Goal: Transaction & Acquisition: Purchase product/service

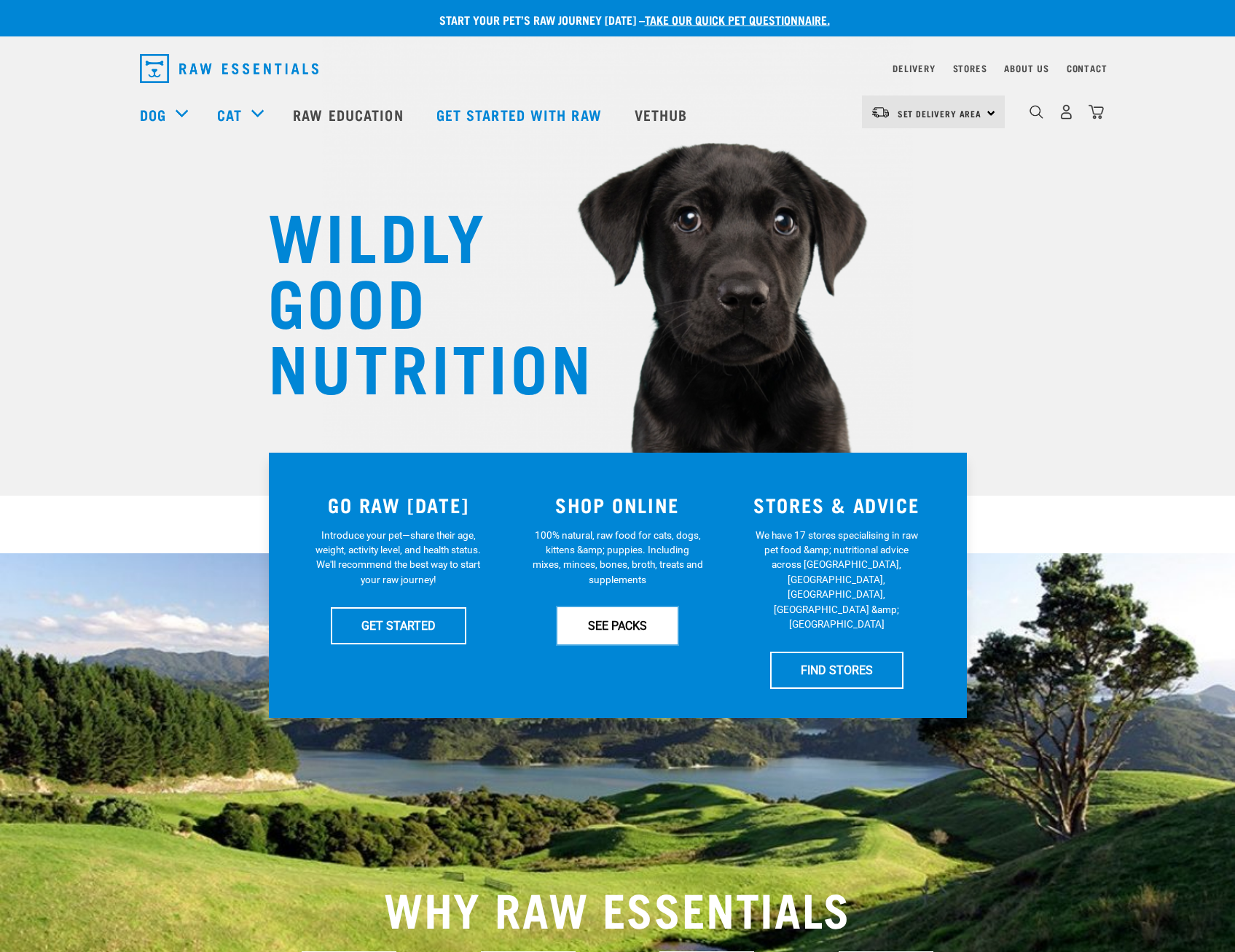
click at [615, 637] on link "SEE PACKS" at bounding box center [617, 624] width 121 height 36
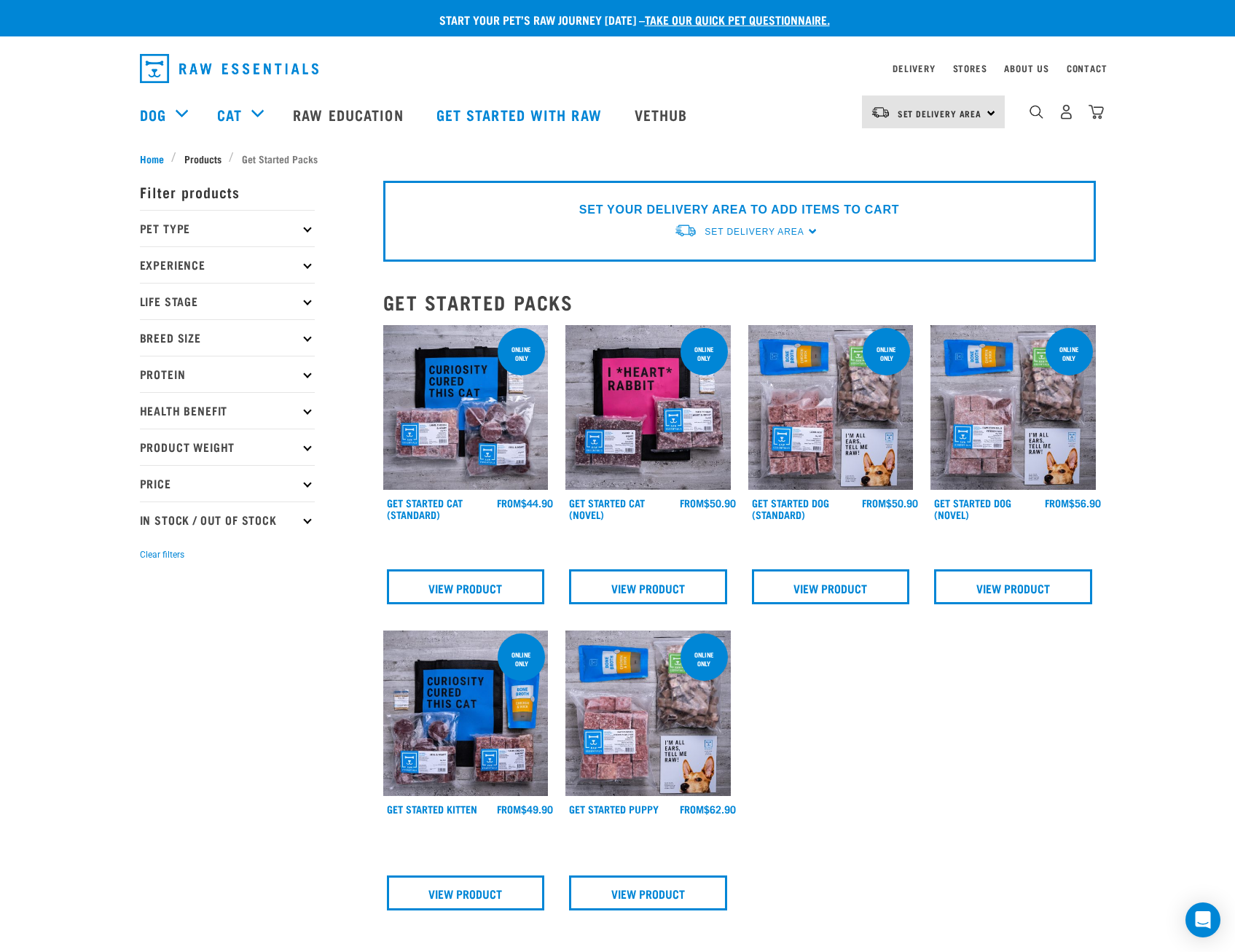
click at [201, 152] on span "Products" at bounding box center [203, 158] width 37 height 15
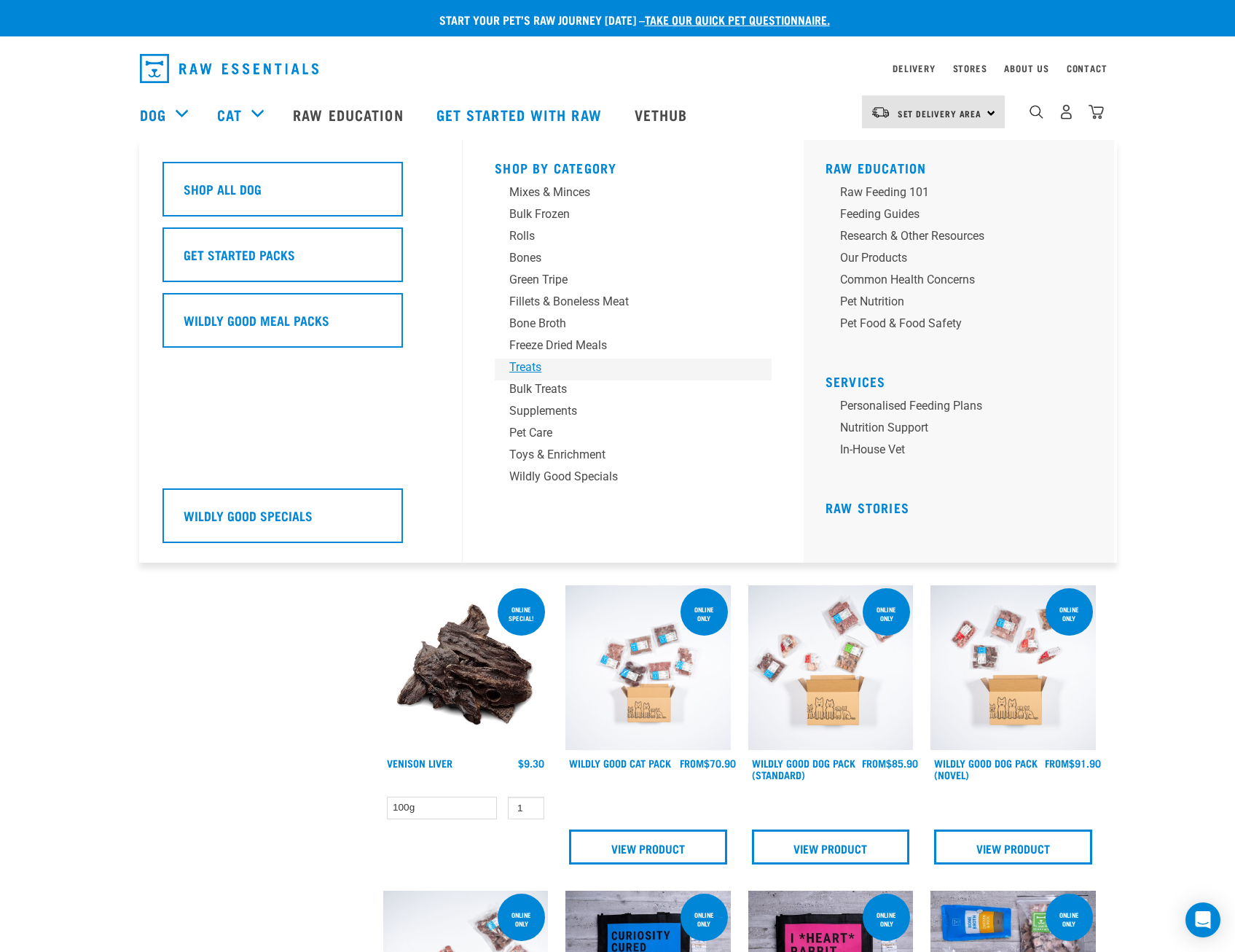
click at [533, 365] on div "Treats" at bounding box center [623, 367] width 227 height 18
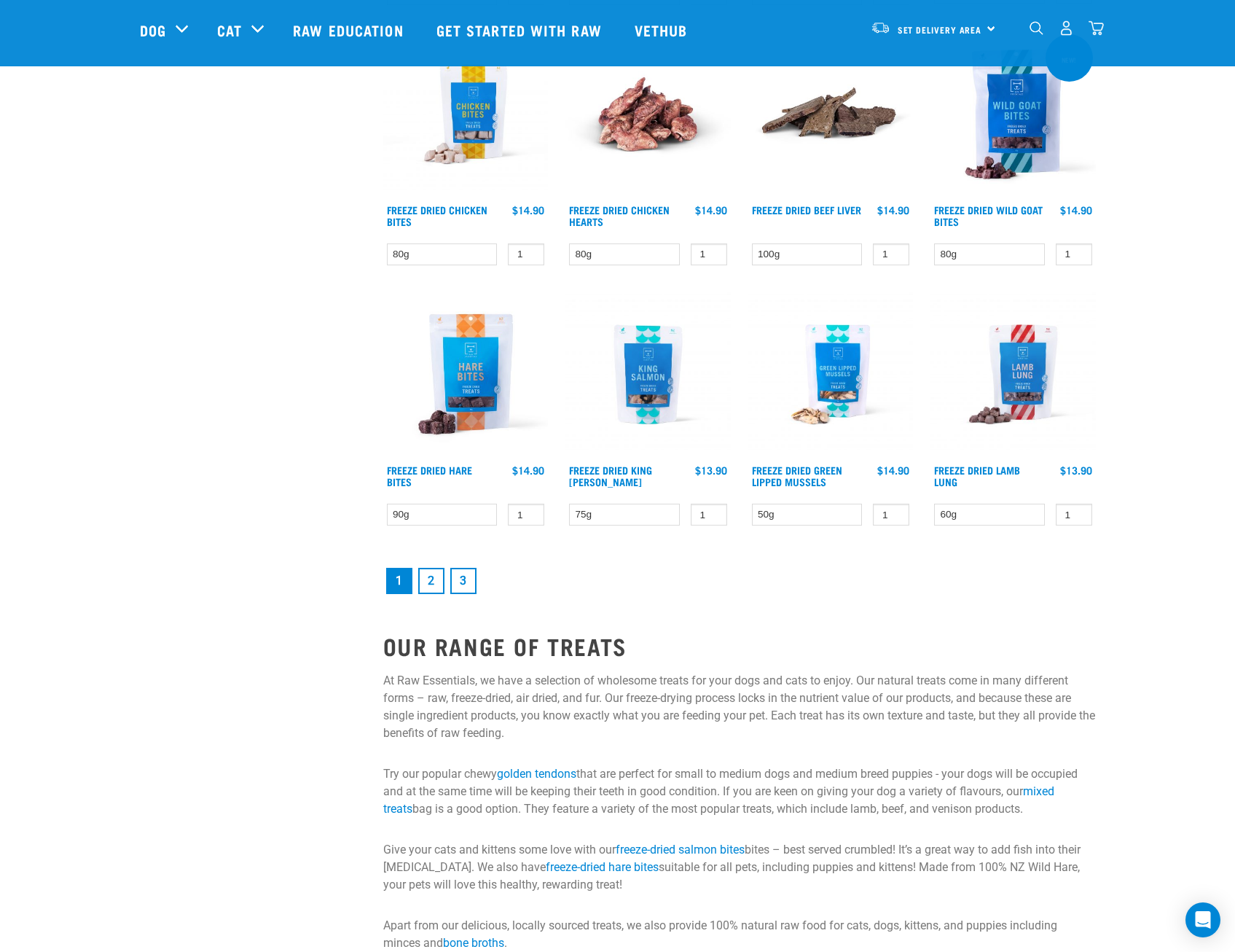
scroll to position [1748, 0]
click at [438, 579] on link "2" at bounding box center [431, 580] width 26 height 26
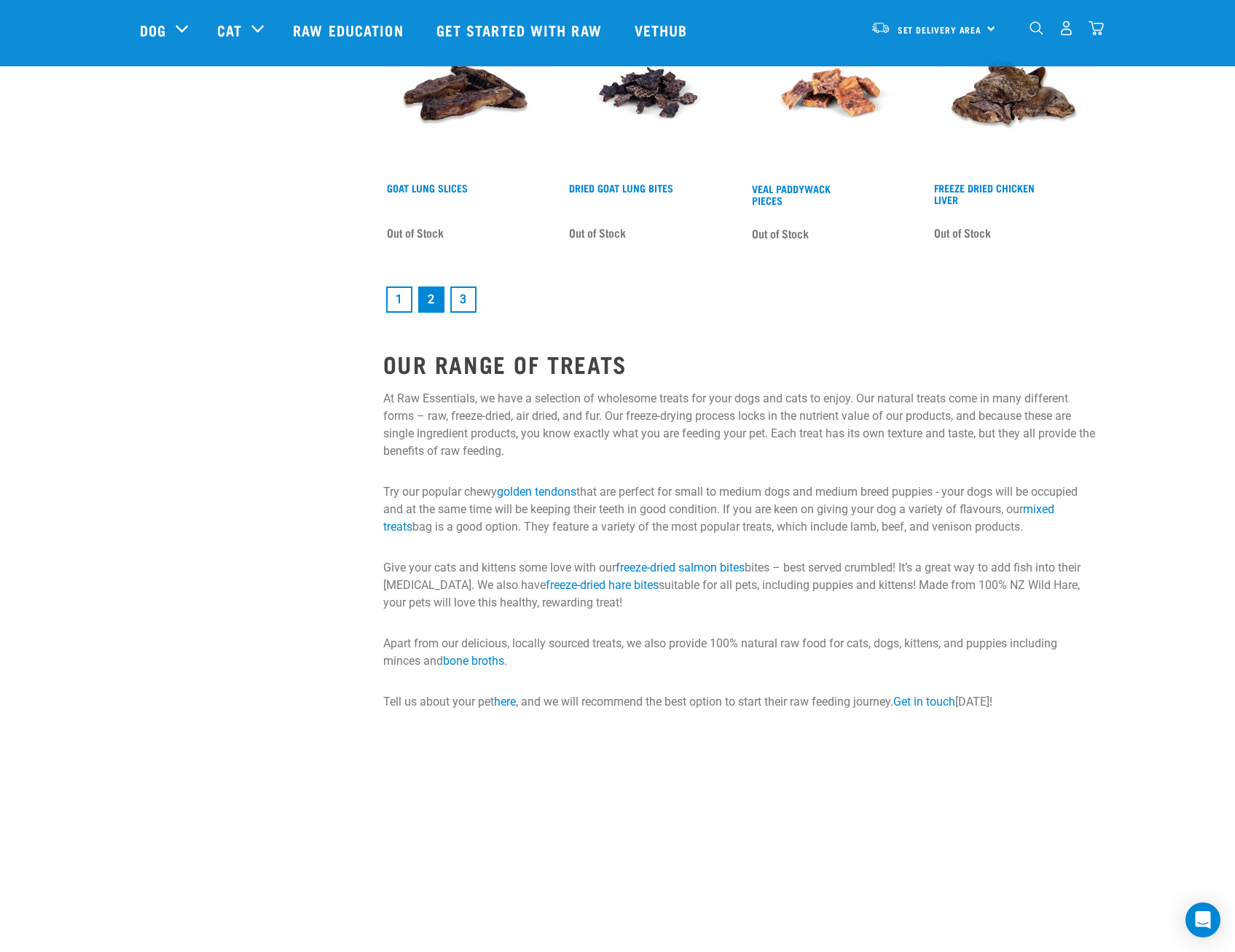
scroll to position [2040, 0]
click at [466, 290] on link "3" at bounding box center [463, 298] width 26 height 26
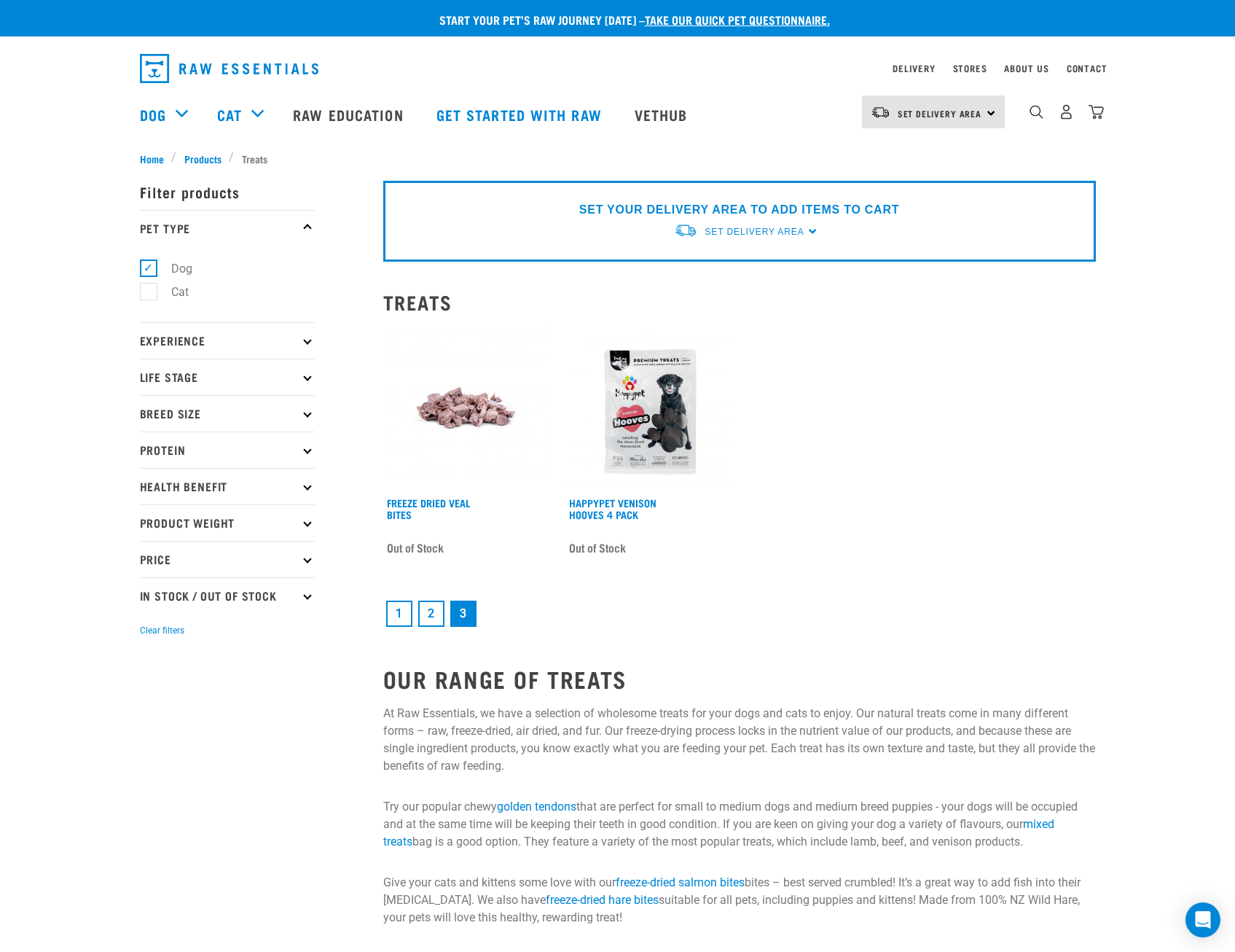
click at [430, 613] on link "2" at bounding box center [431, 613] width 26 height 26
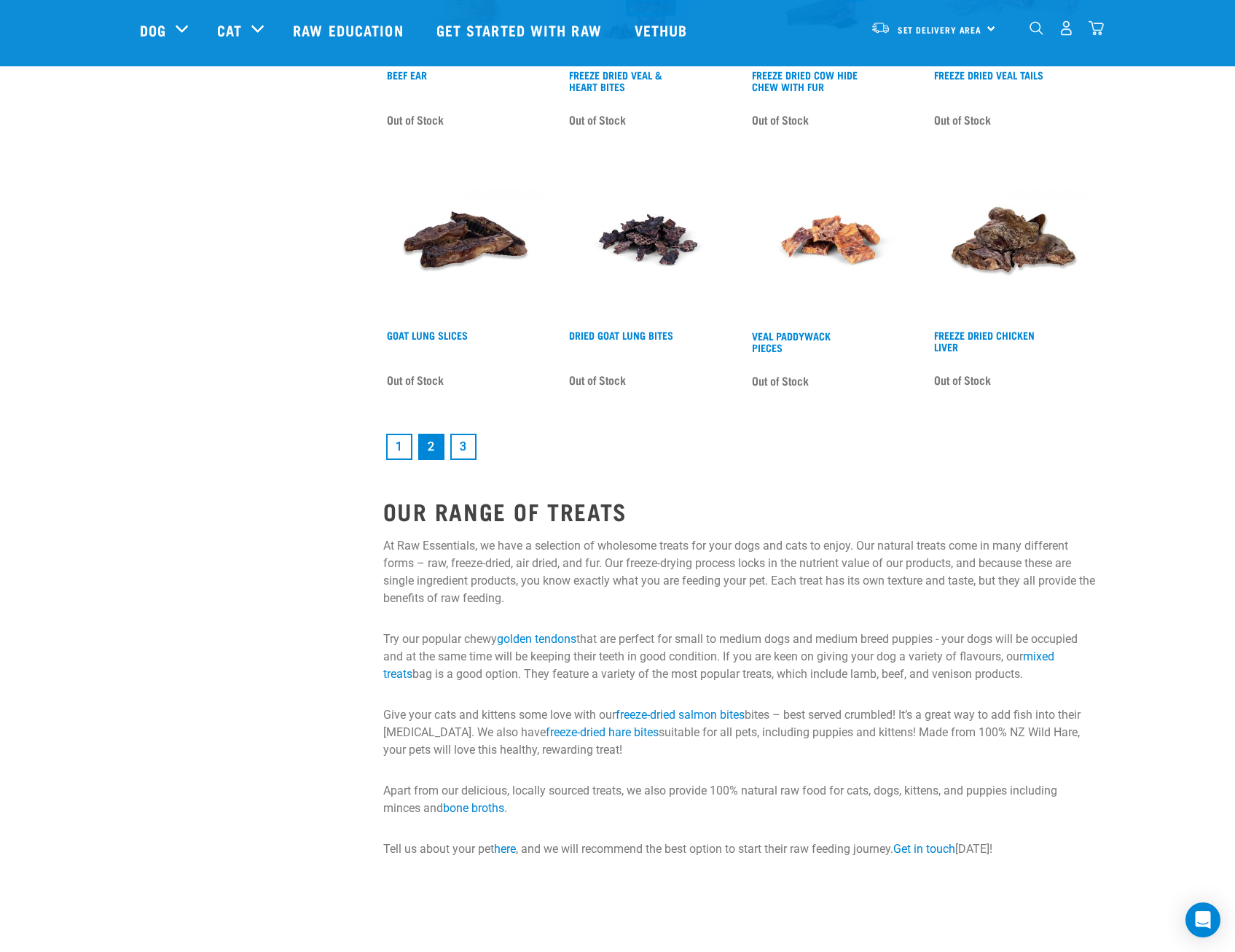
scroll to position [1893, 0]
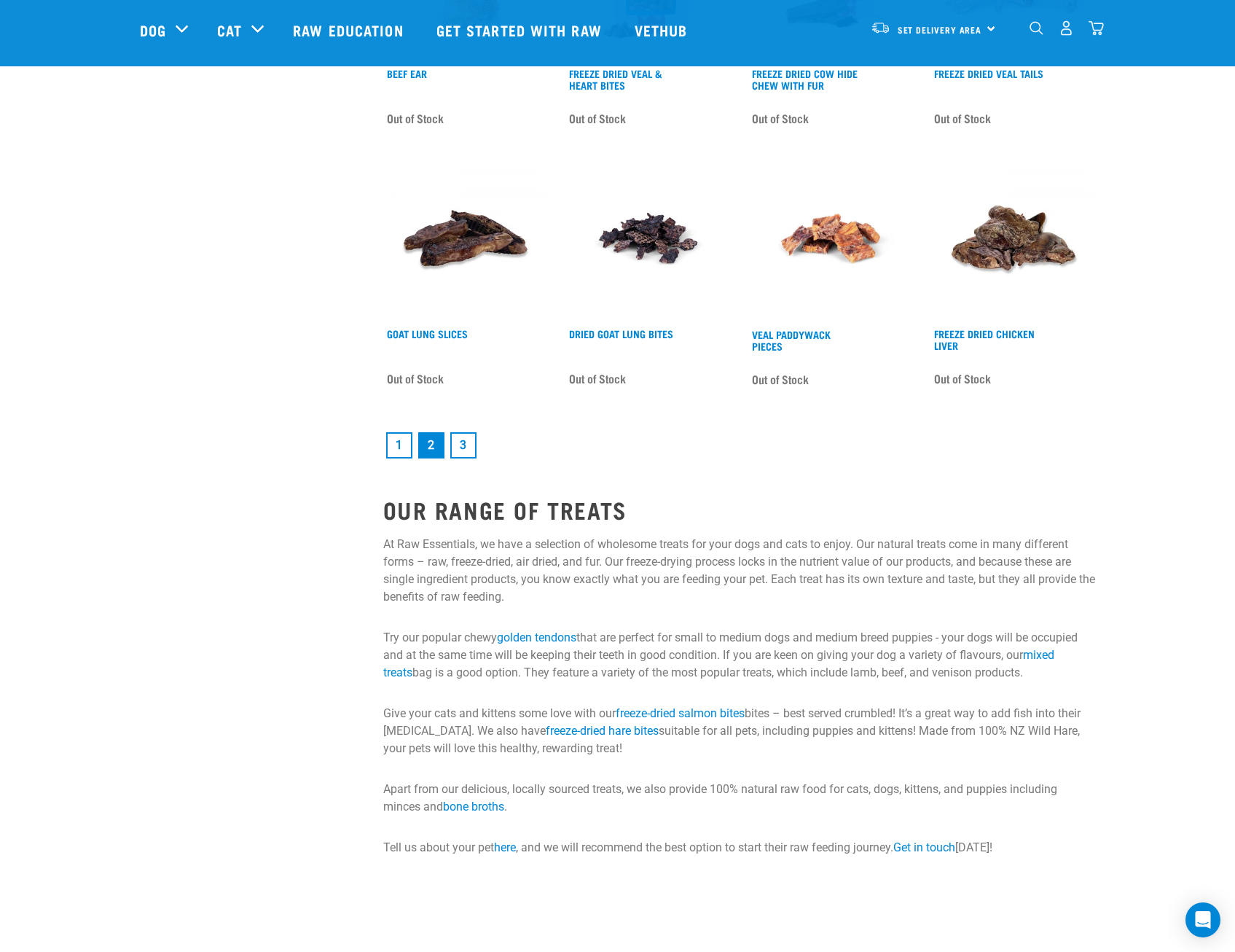
click at [394, 443] on link "1" at bounding box center [400, 445] width 26 height 26
